Goal: Task Accomplishment & Management: Manage account settings

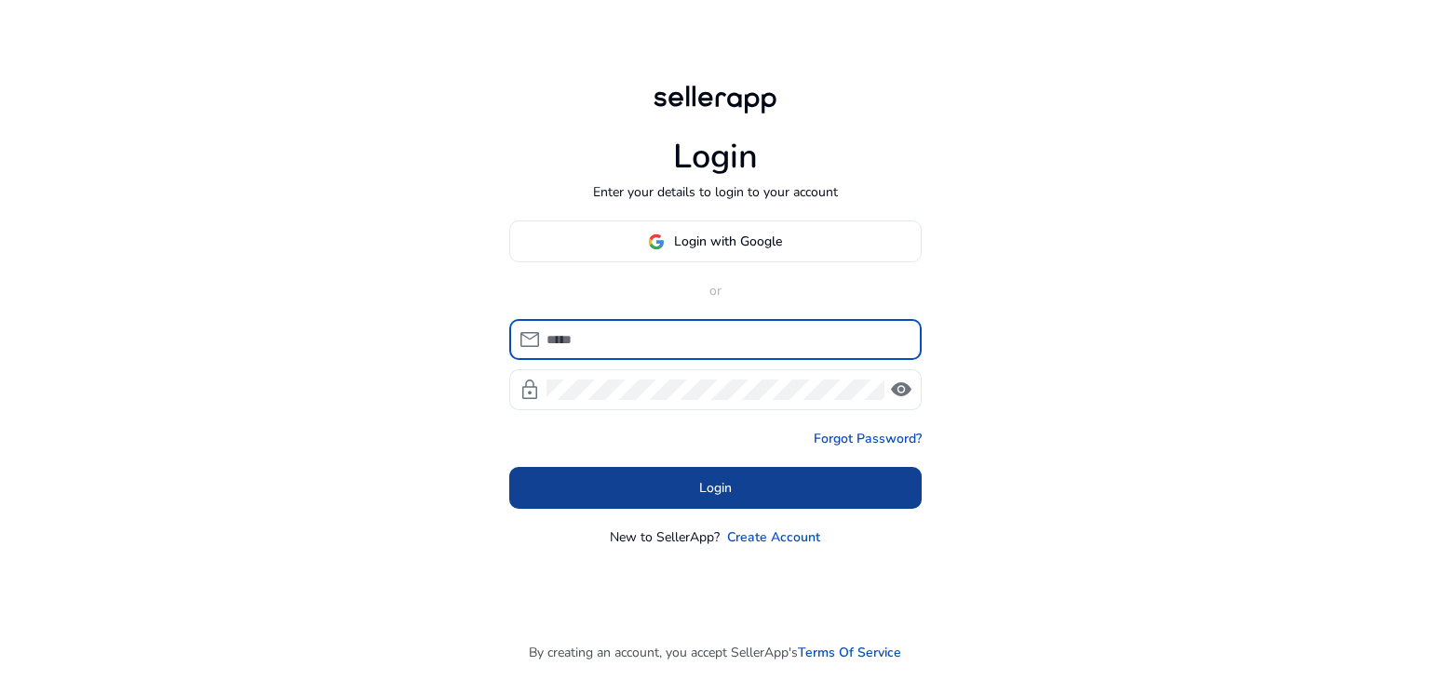
type input "**********"
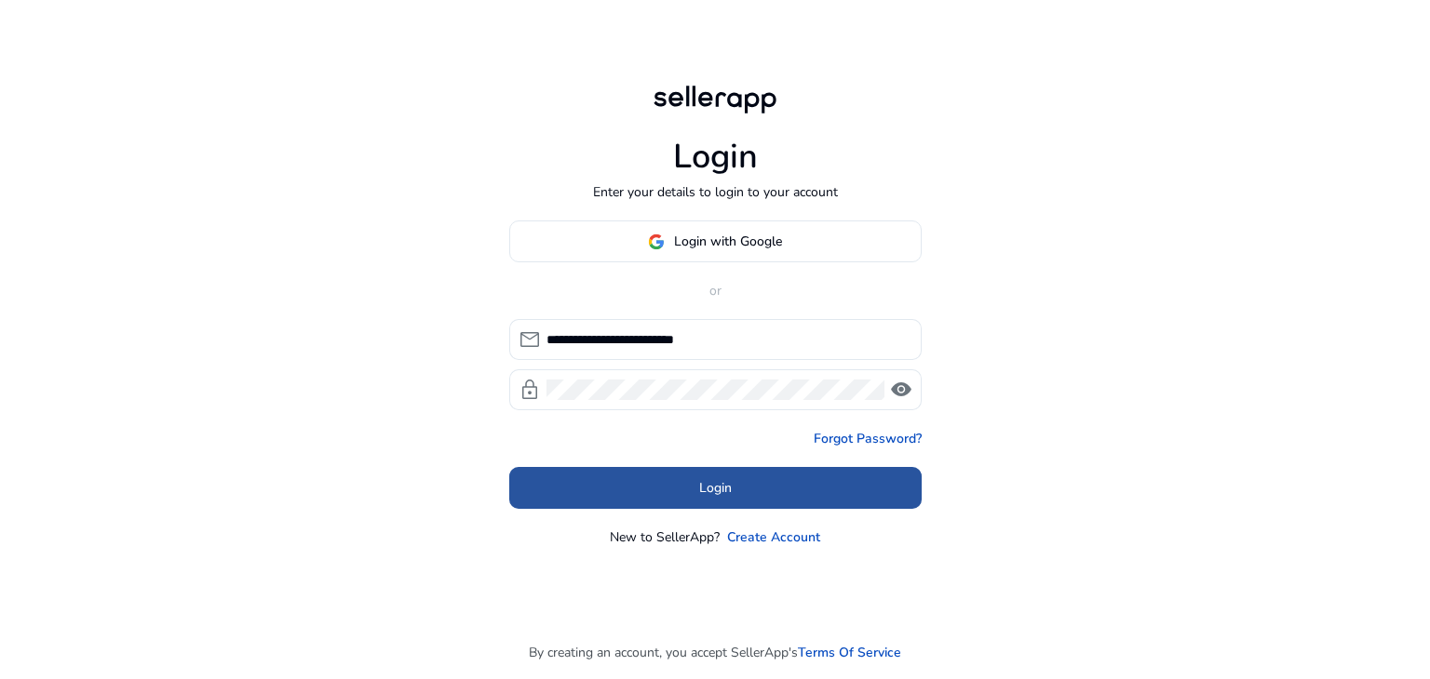
click at [709, 473] on span at bounding box center [715, 488] width 412 height 45
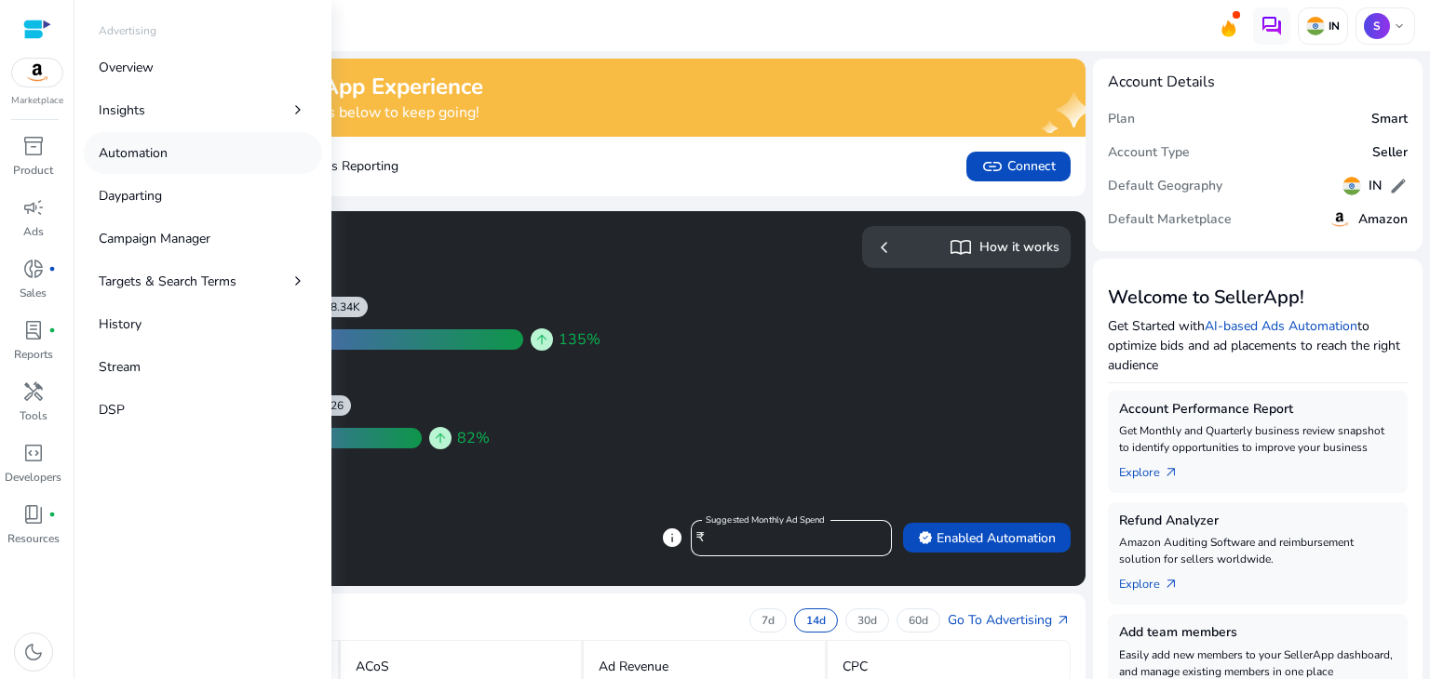
click at [146, 155] on p "Automation" at bounding box center [133, 153] width 69 height 20
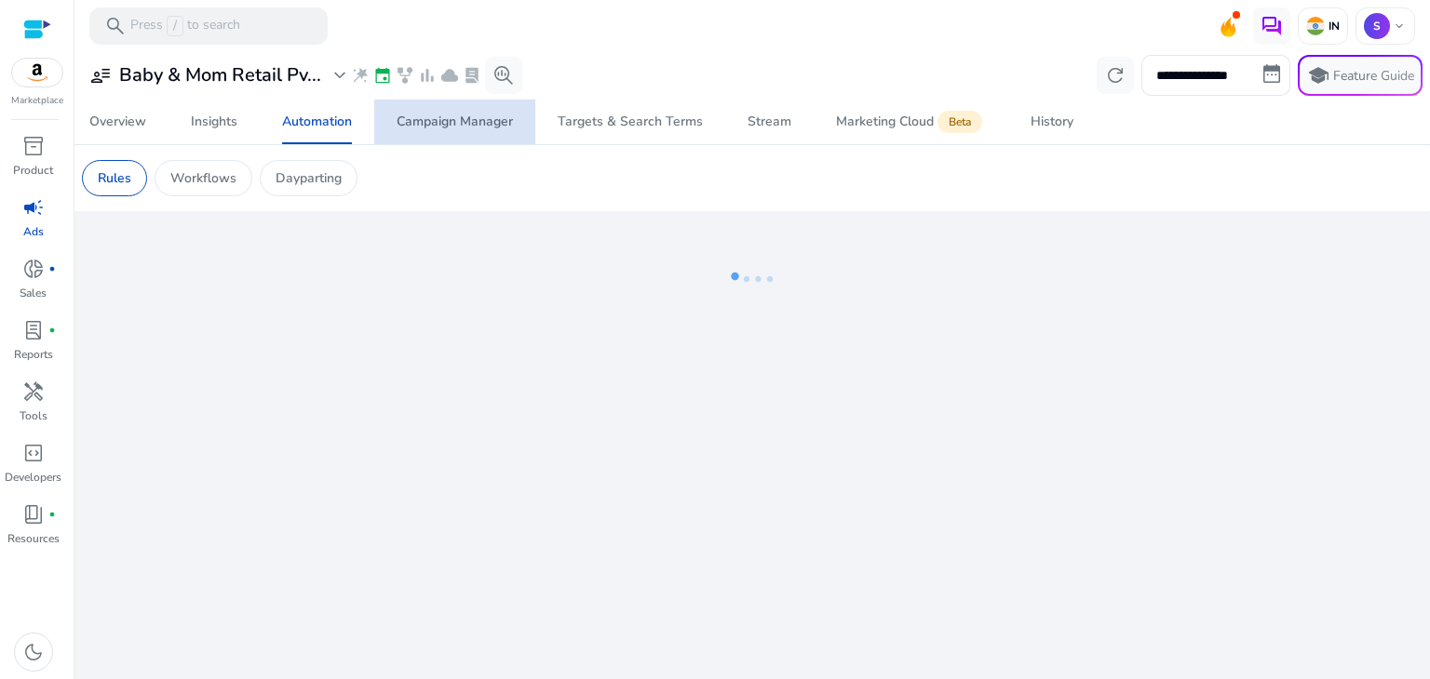
click at [458, 116] on div "Campaign Manager" at bounding box center [454, 121] width 116 height 13
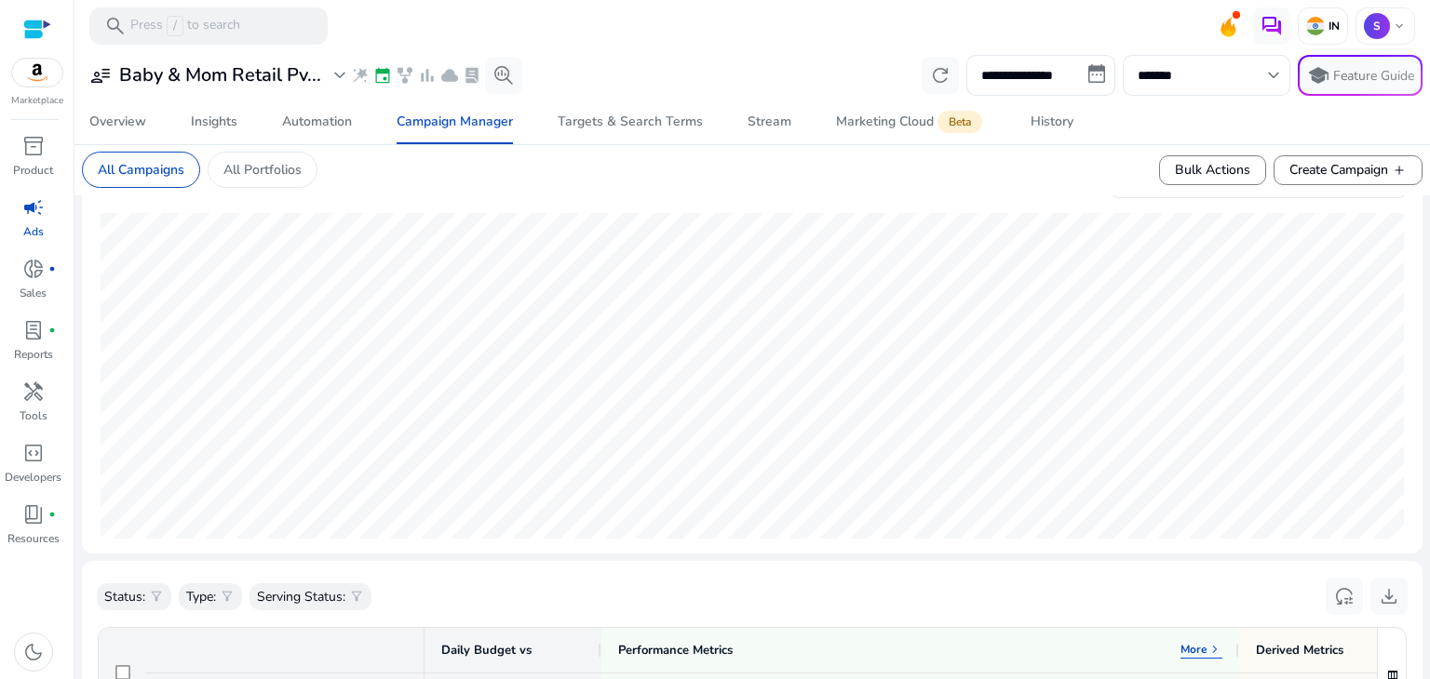
scroll to position [682, 0]
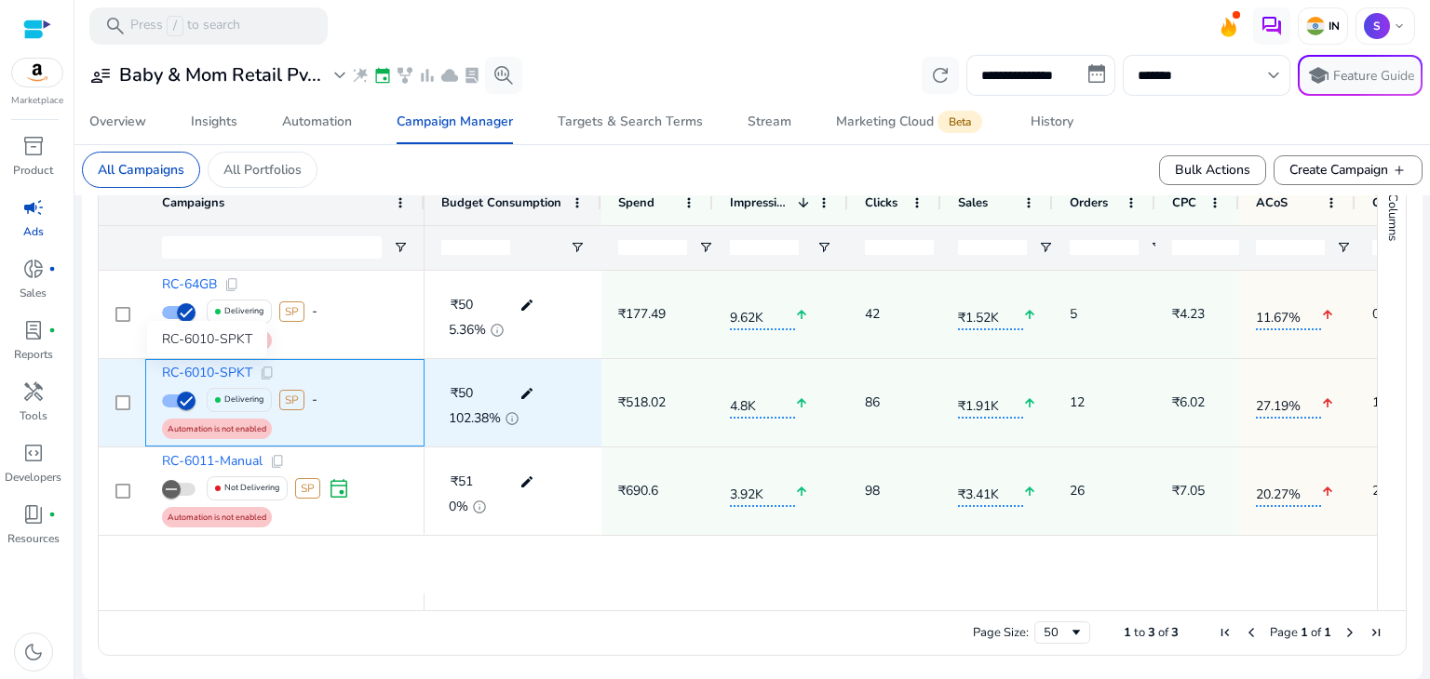
click at [206, 369] on span "RC-6010-SPKT" at bounding box center [207, 373] width 90 height 13
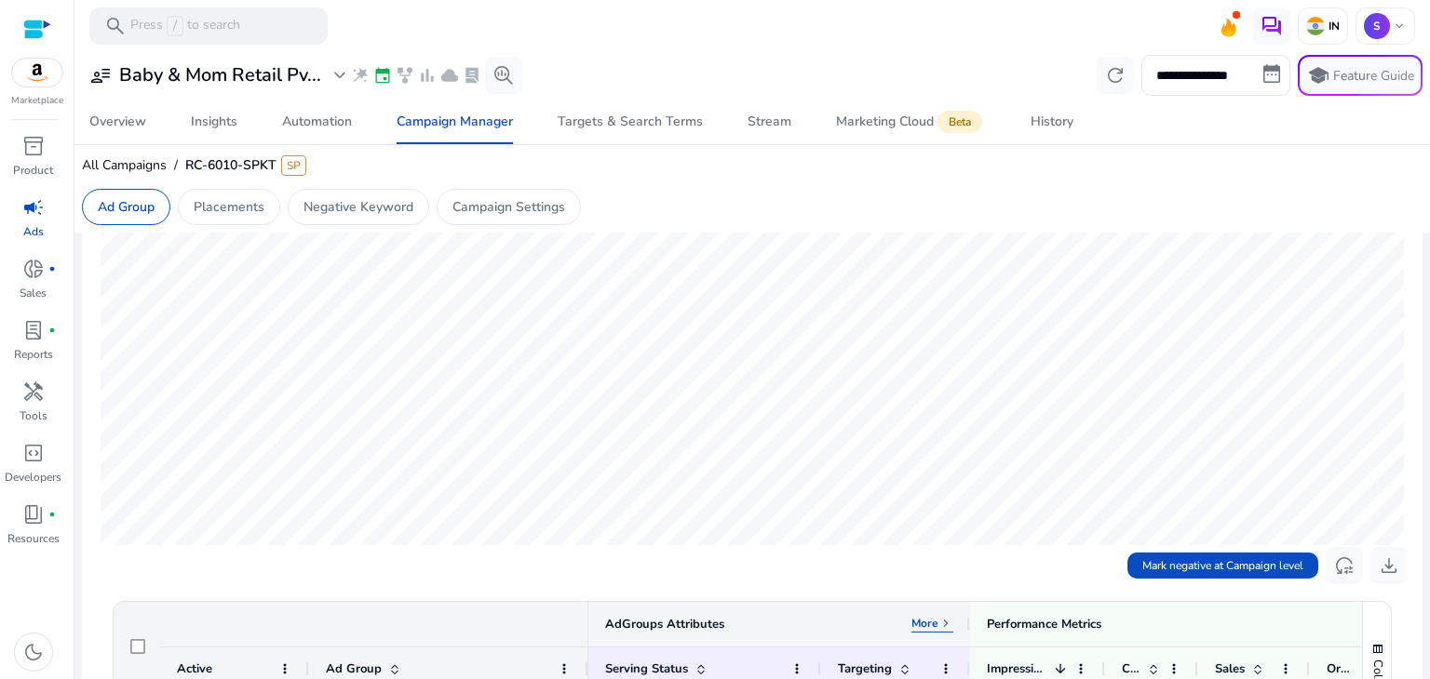
scroll to position [633, 0]
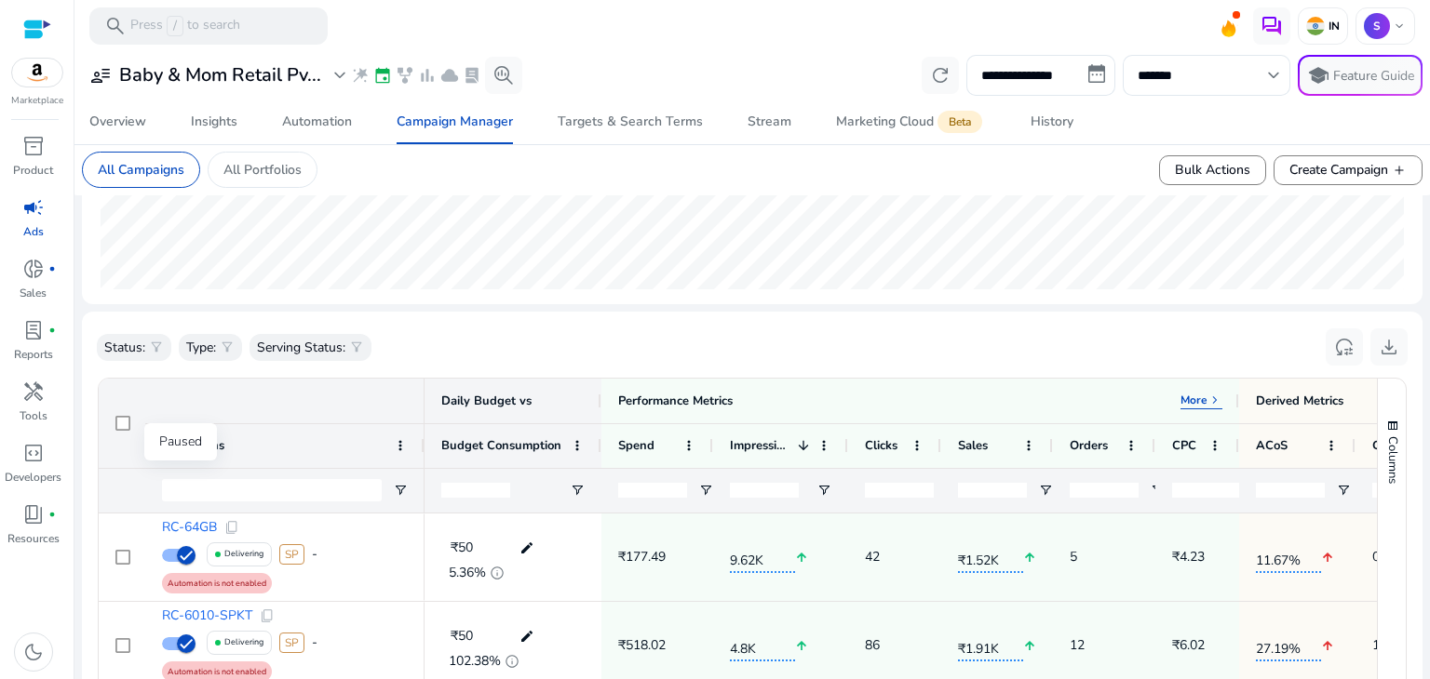
scroll to position [682, 0]
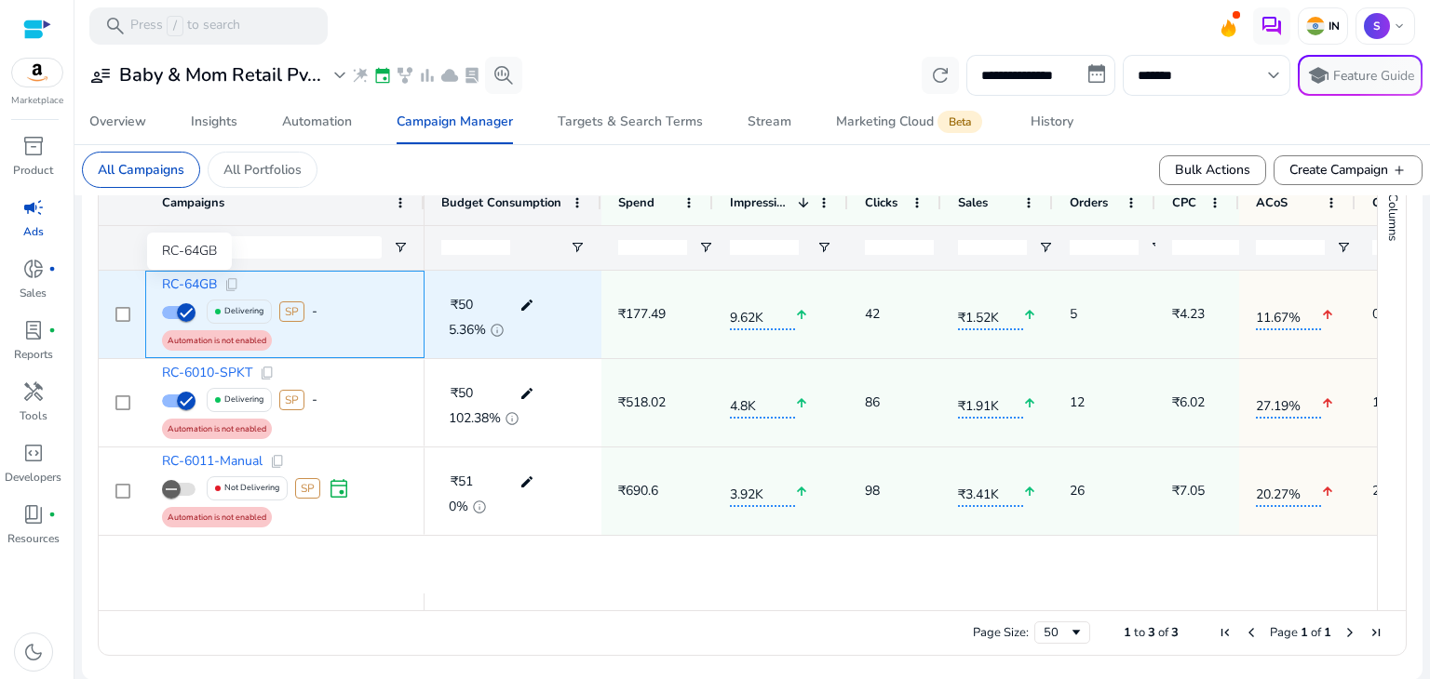
click at [198, 278] on span "RC-64GB" at bounding box center [189, 284] width 55 height 13
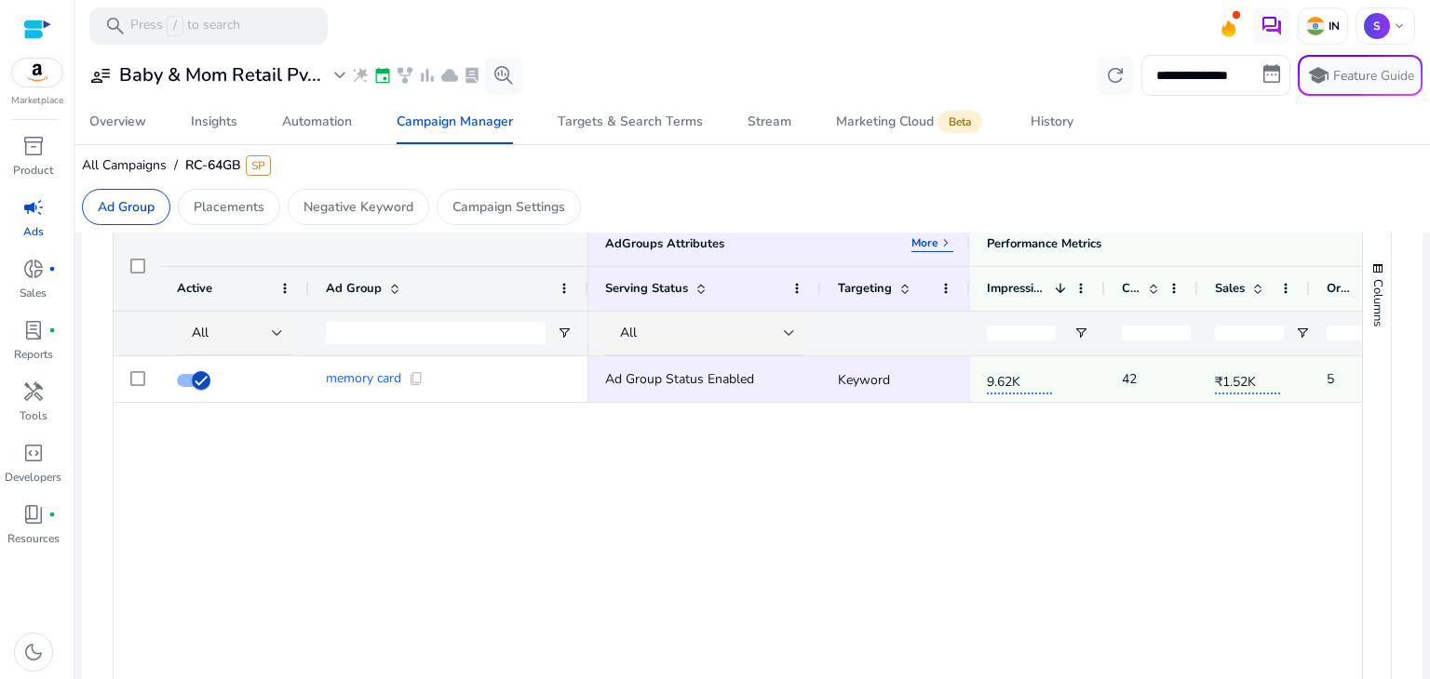
scroll to position [599, 0]
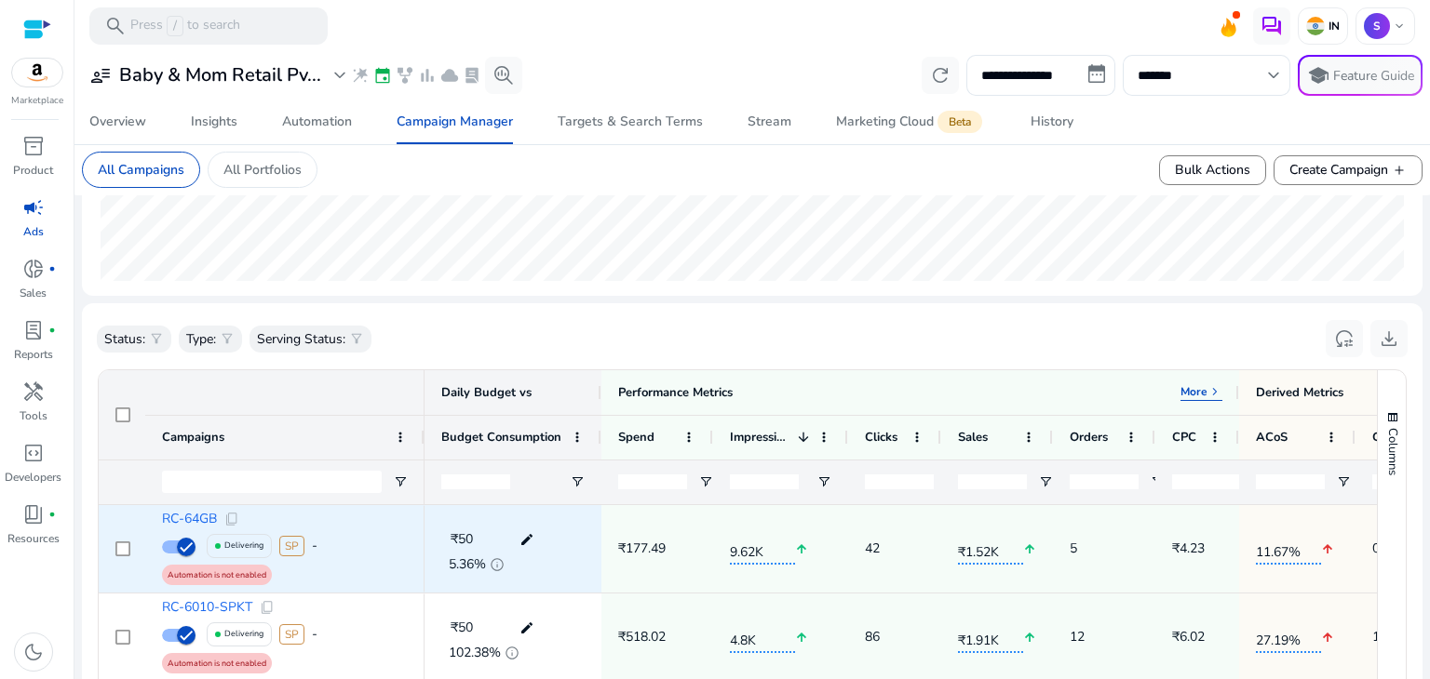
scroll to position [518, 0]
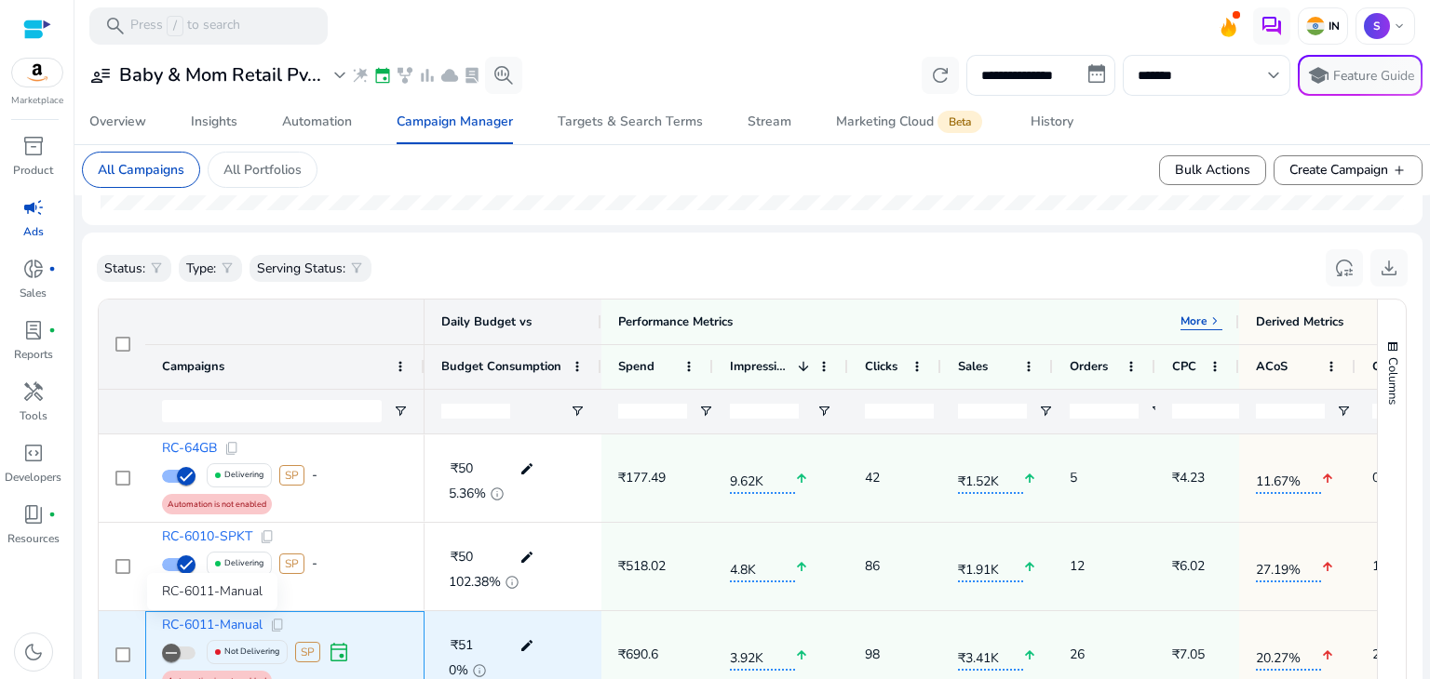
click at [216, 627] on span "RC-6011-Manual" at bounding box center [212, 625] width 101 height 13
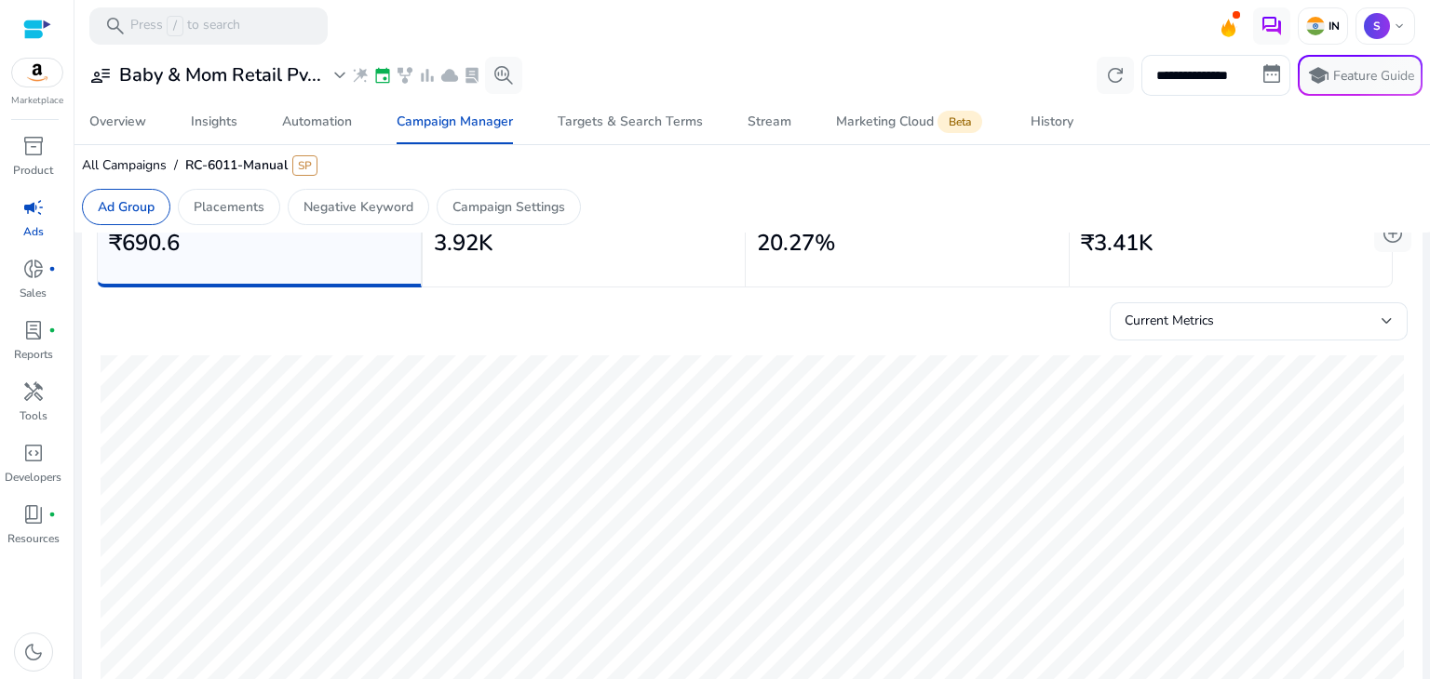
scroll to position [273, 0]
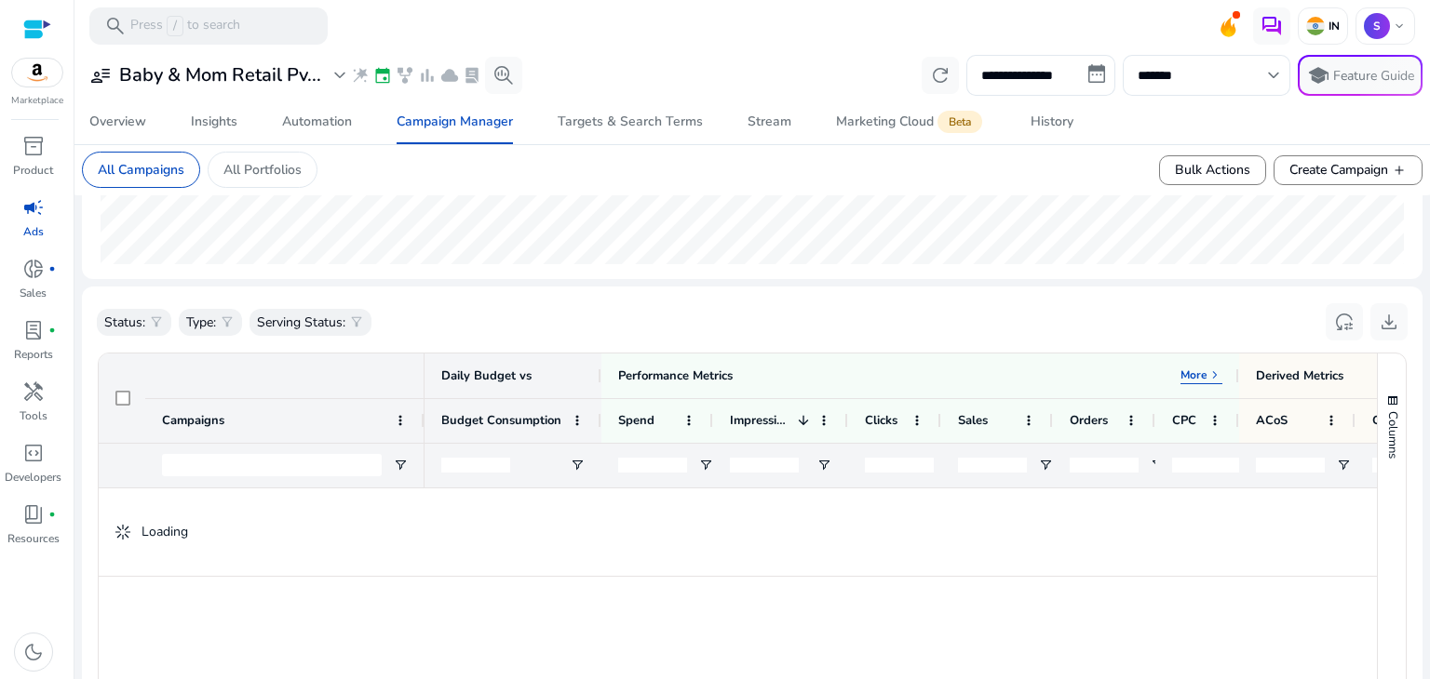
scroll to position [470, 0]
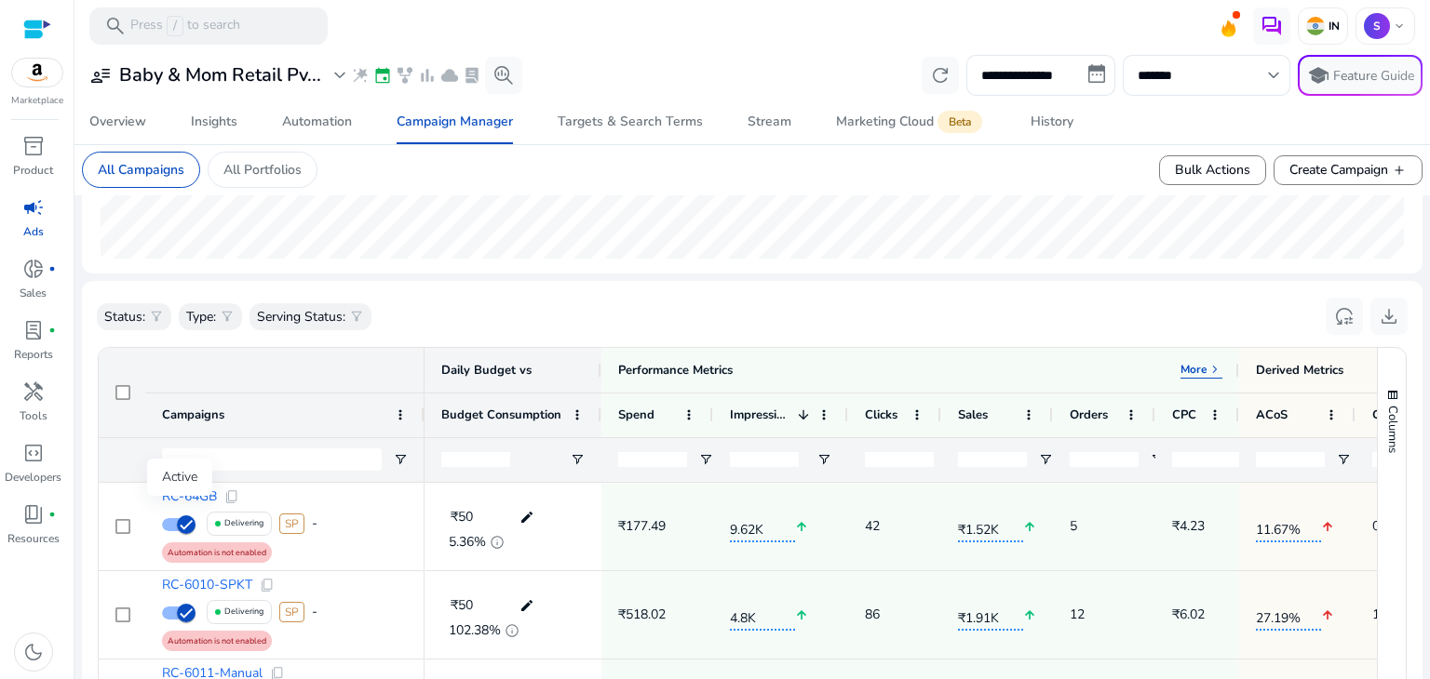
click at [181, 494] on div "Active" at bounding box center [179, 477] width 65 height 37
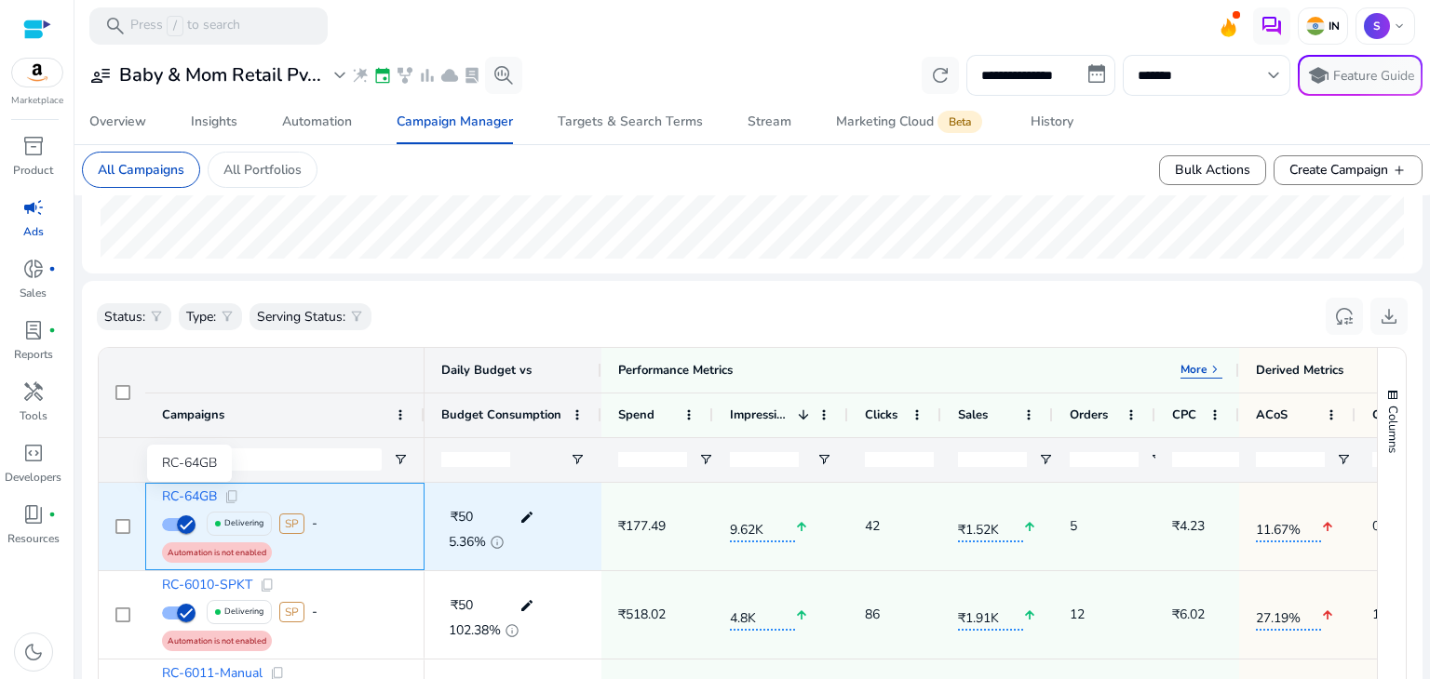
click at [198, 490] on span "RC-64GB" at bounding box center [189, 496] width 55 height 13
